Goal: Transaction & Acquisition: Purchase product/service

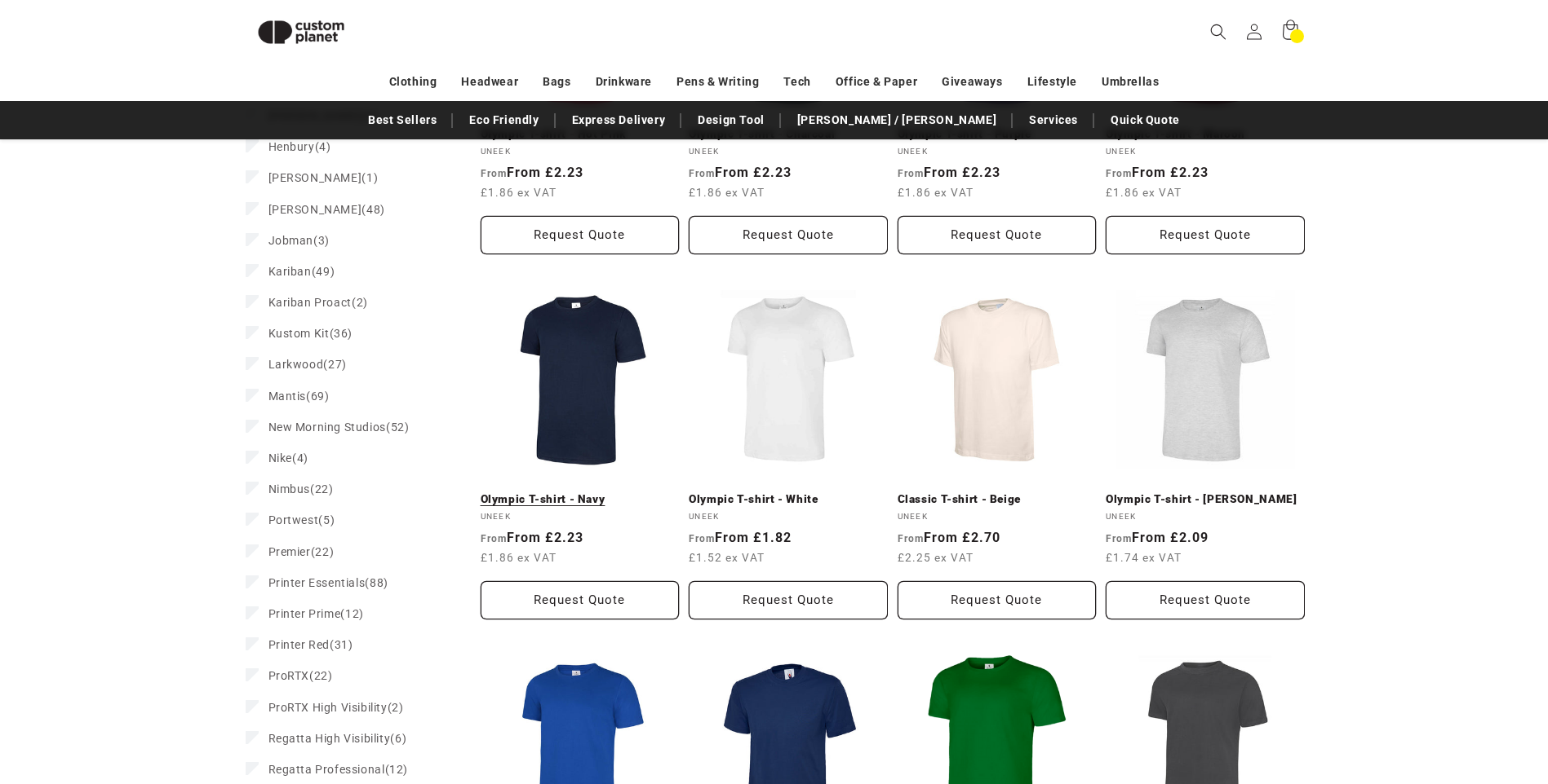
scroll to position [1038, 0]
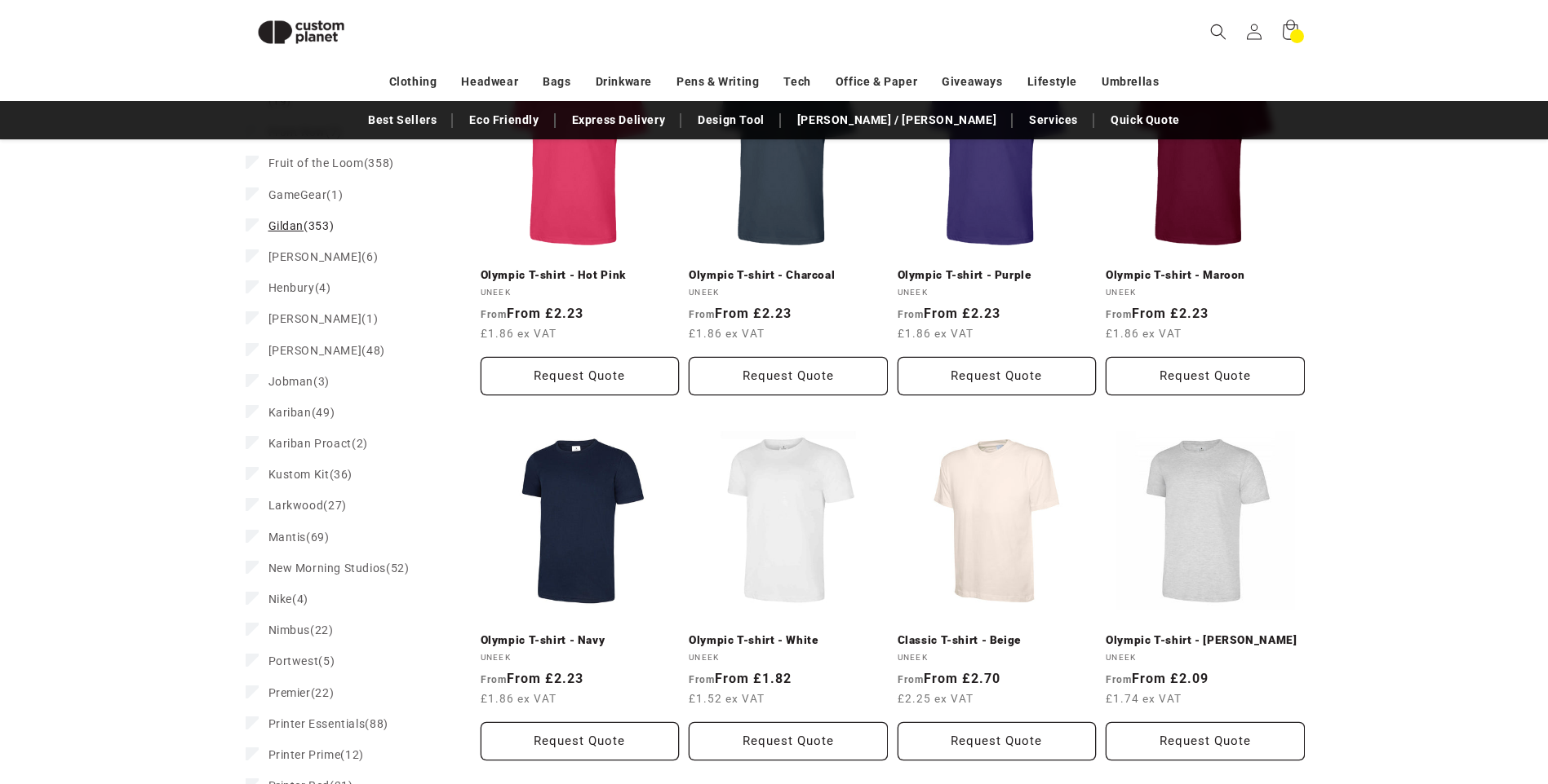
click at [300, 219] on span "Gildan" at bounding box center [286, 225] width 36 height 13
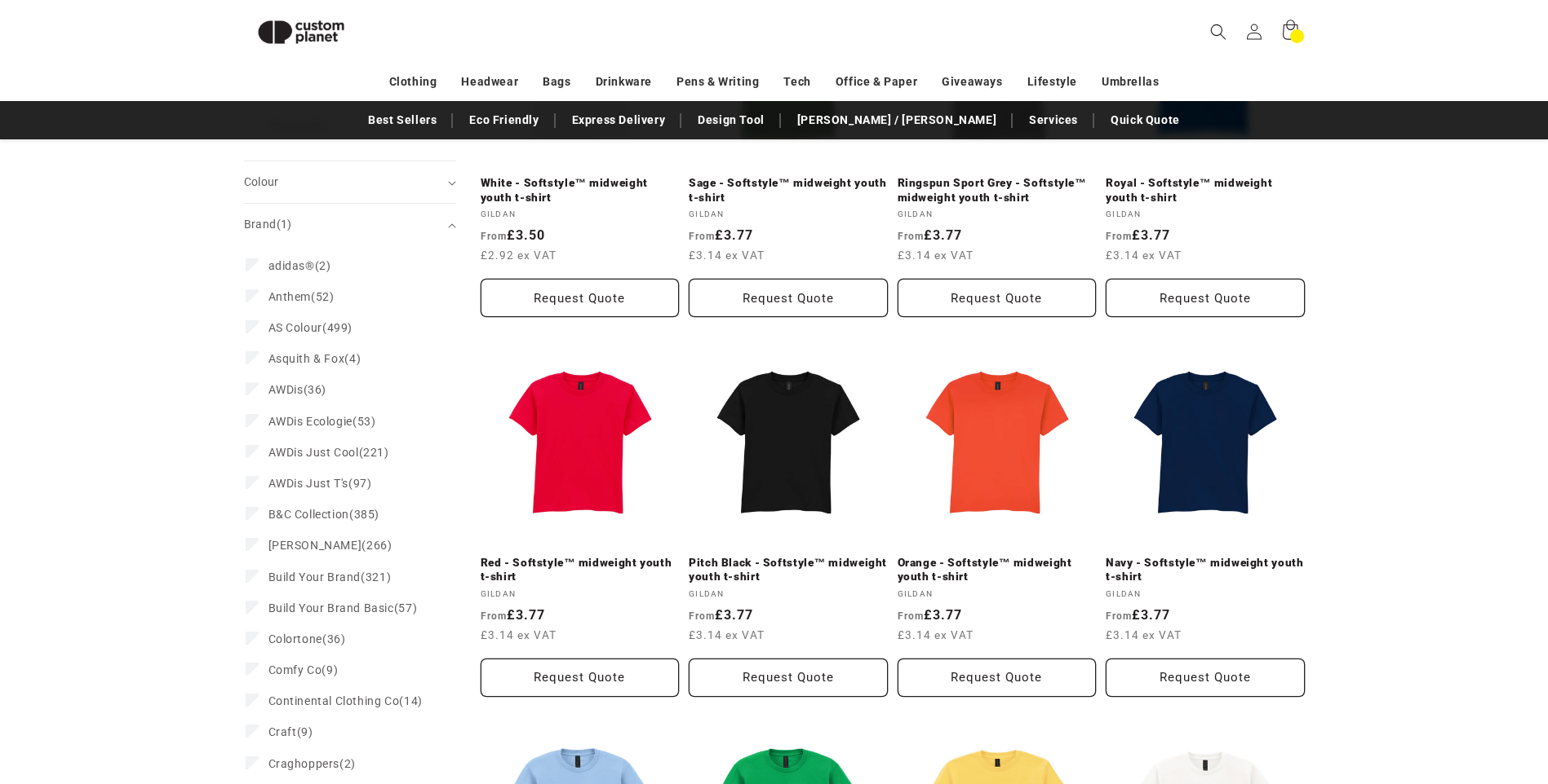
scroll to position [367, 0]
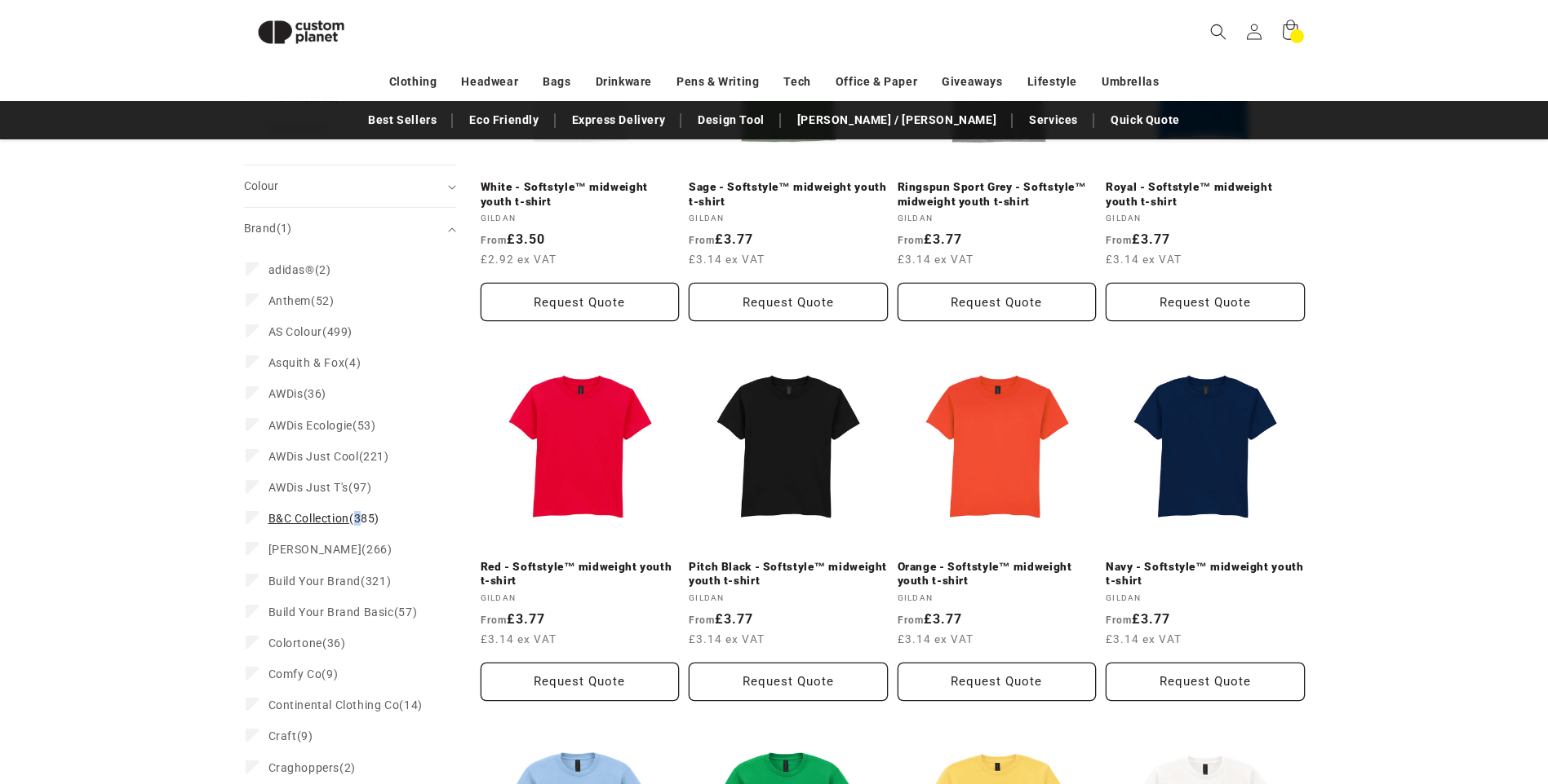
click at [357, 518] on span "B&C Collection (385)" at bounding box center [324, 518] width 111 height 15
drag, startPoint x: 357, startPoint y: 518, endPoint x: 439, endPoint y: 537, distance: 84.2
click at [439, 537] on label "[PERSON_NAME] (266) Bella Canvas (266 products)" at bounding box center [345, 549] width 199 height 31
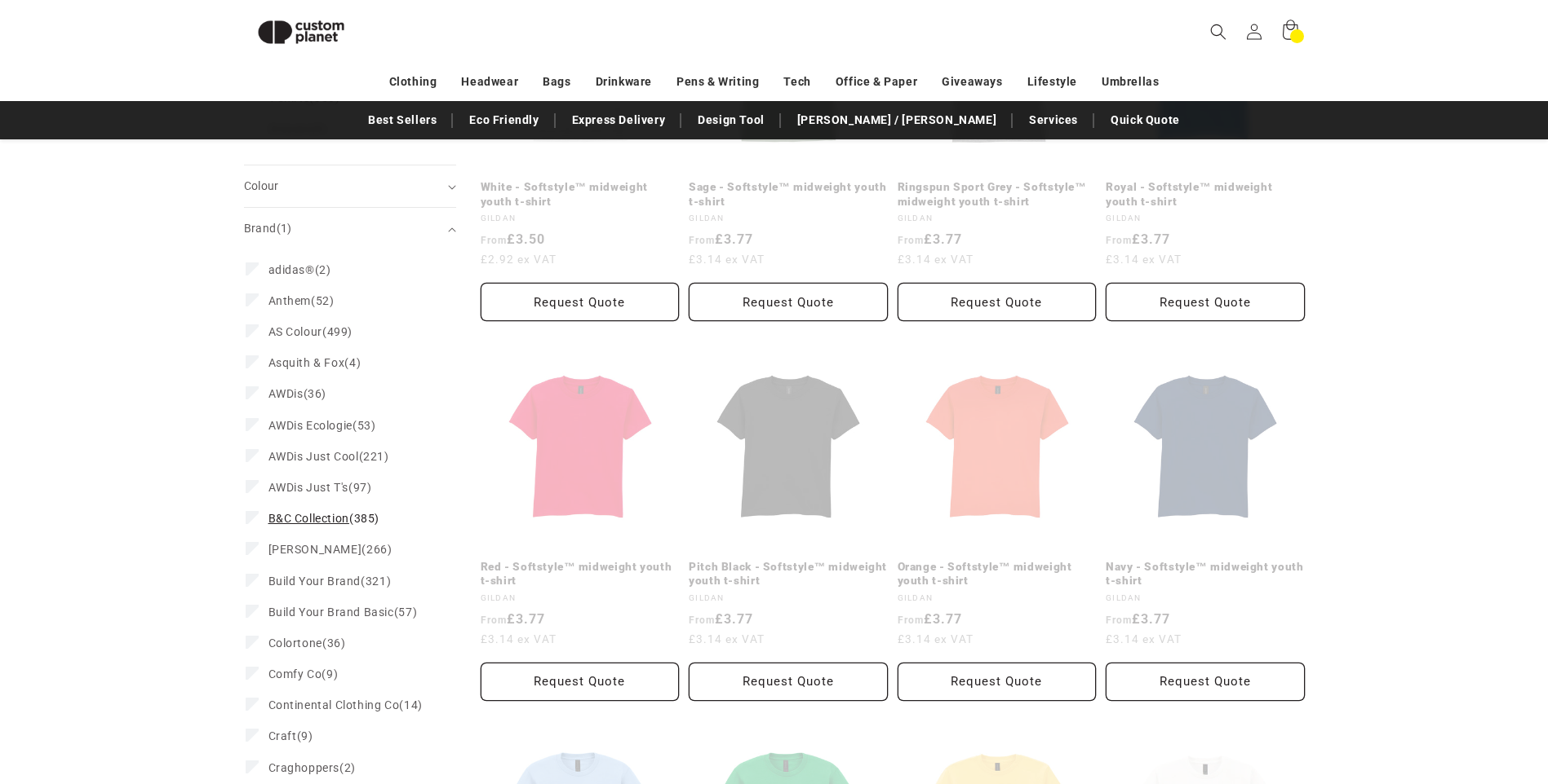
click at [329, 522] on span "B&C Collection" at bounding box center [309, 518] width 81 height 13
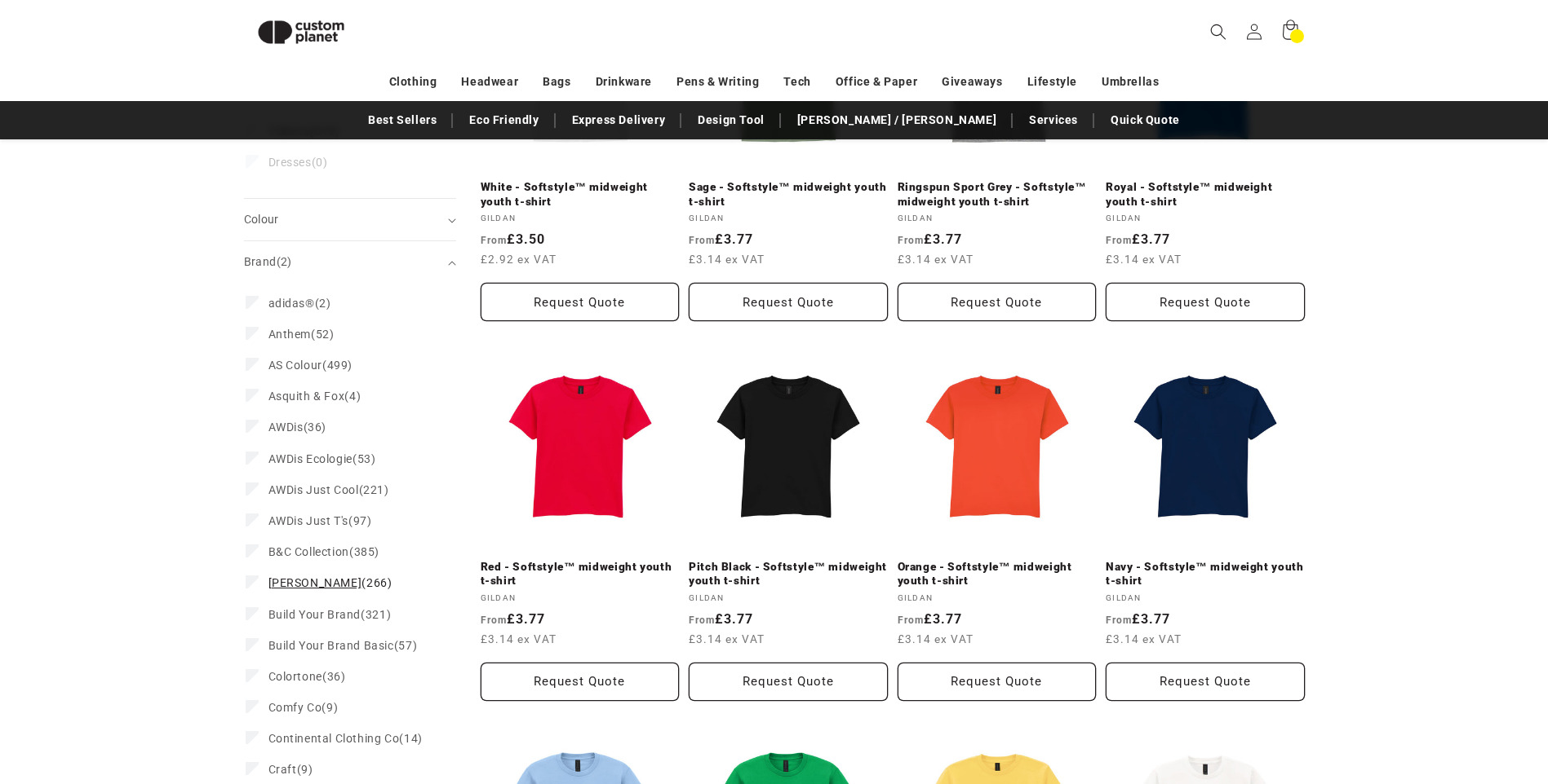
click at [254, 583] on icon at bounding box center [252, 582] width 9 height 6
click at [298, 553] on span "[PERSON_NAME]" at bounding box center [316, 549] width 94 height 13
click at [332, 521] on span "B&C Collection" at bounding box center [309, 518] width 81 height 13
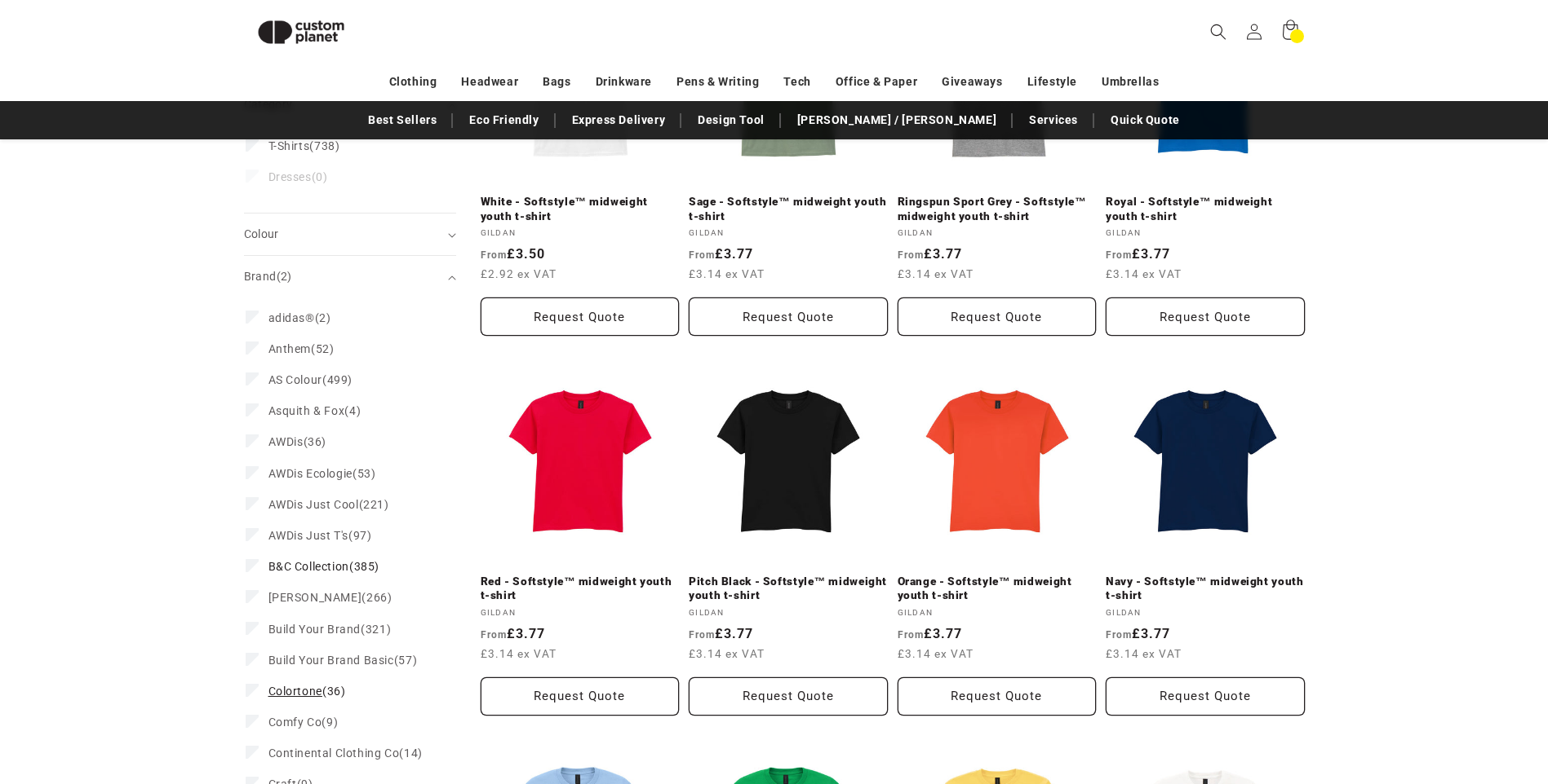
scroll to position [367, 0]
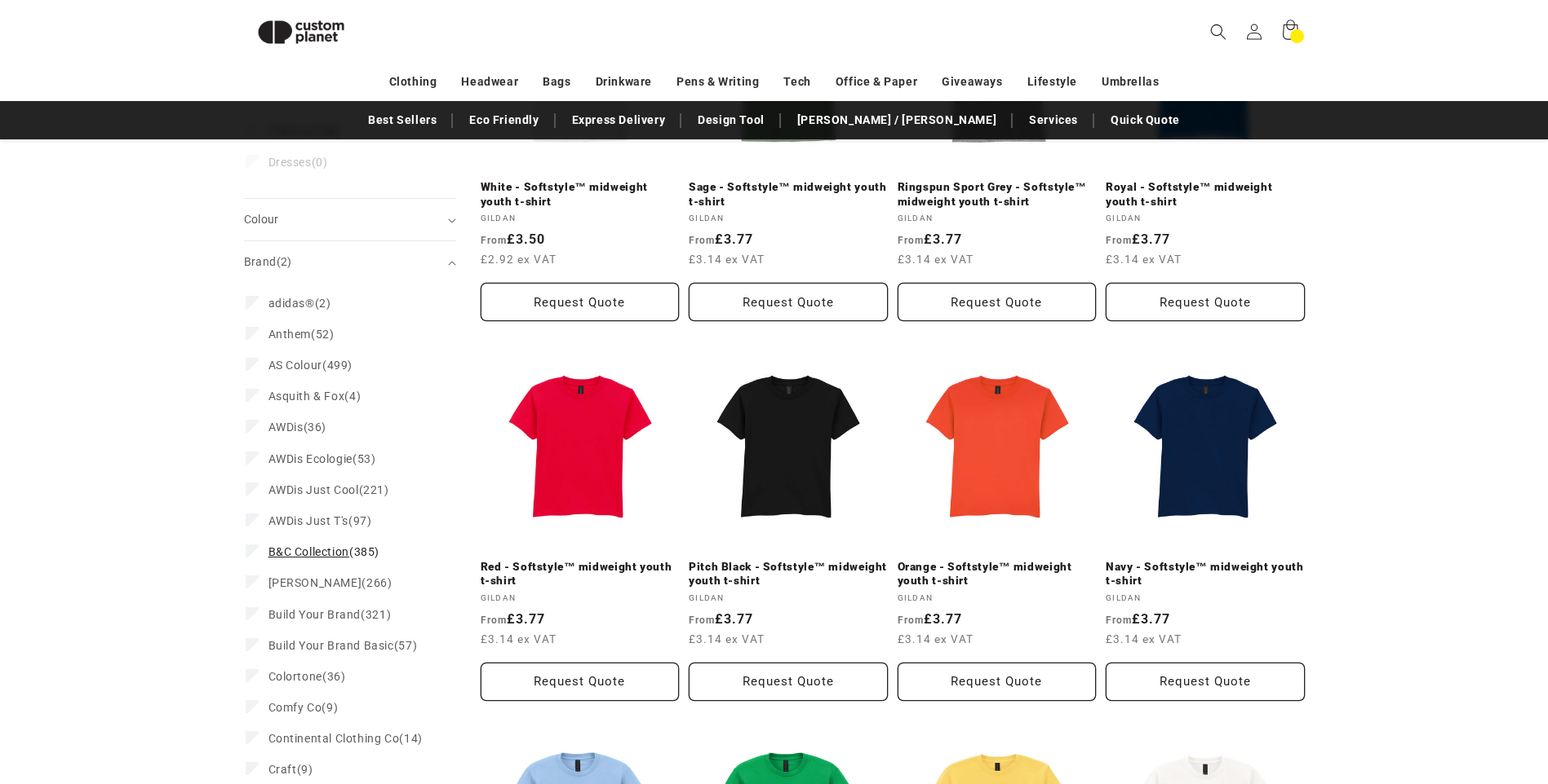
click at [368, 551] on span "B&C Collection (385)" at bounding box center [324, 552] width 111 height 15
click at [334, 522] on span "B&C Collection" at bounding box center [309, 518] width 81 height 13
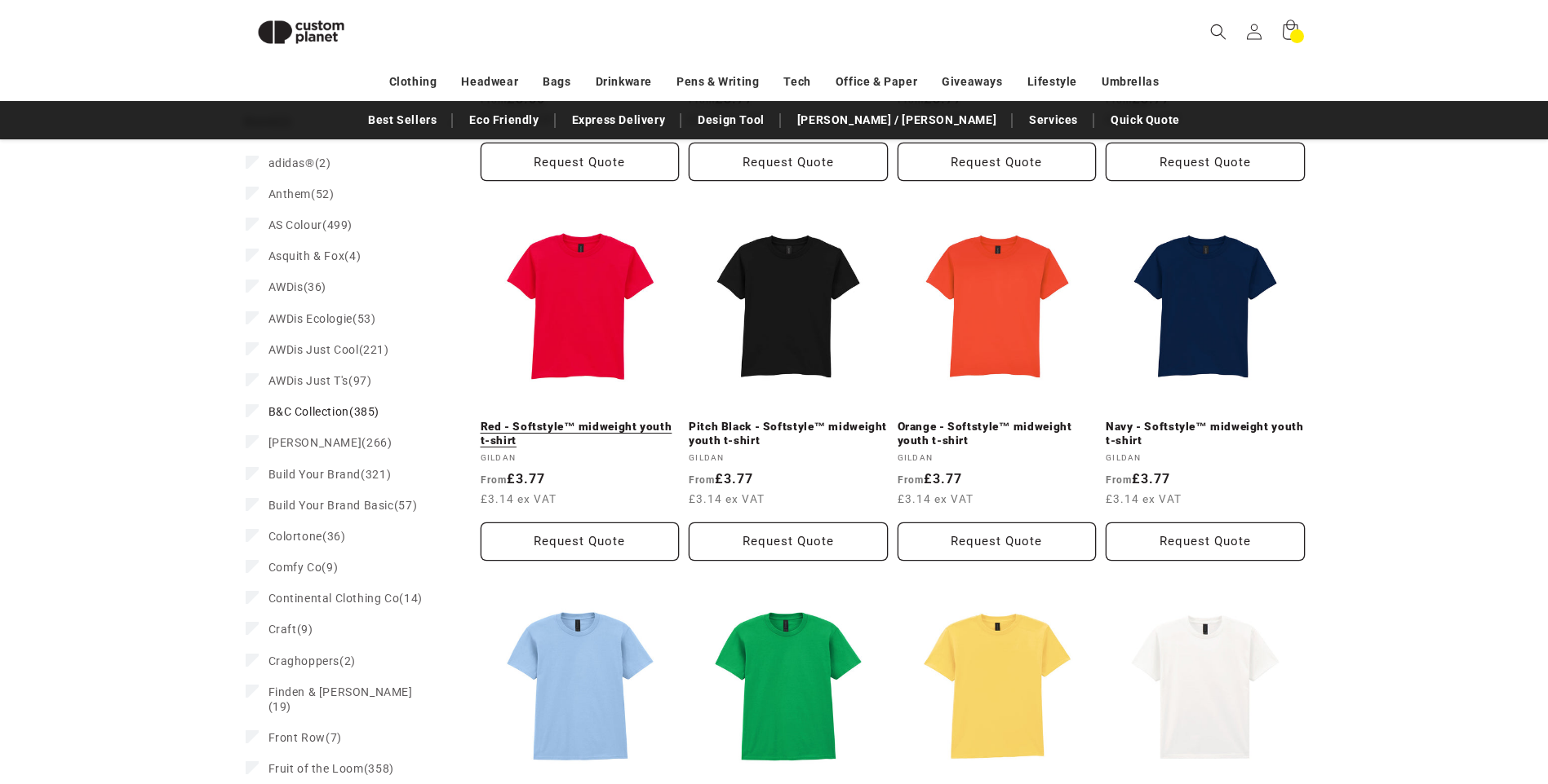
scroll to position [367, 0]
